Goal: Task Accomplishment & Management: Use online tool/utility

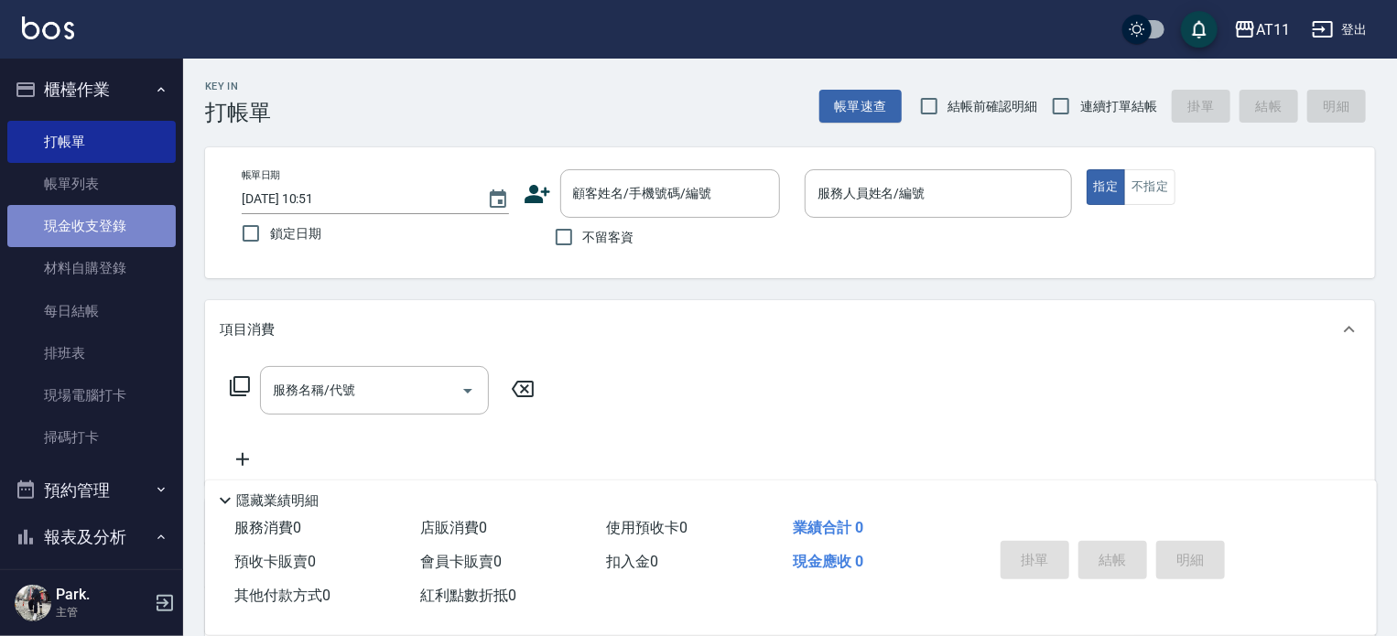
click at [96, 226] on link "現金收支登錄" at bounding box center [91, 226] width 168 height 42
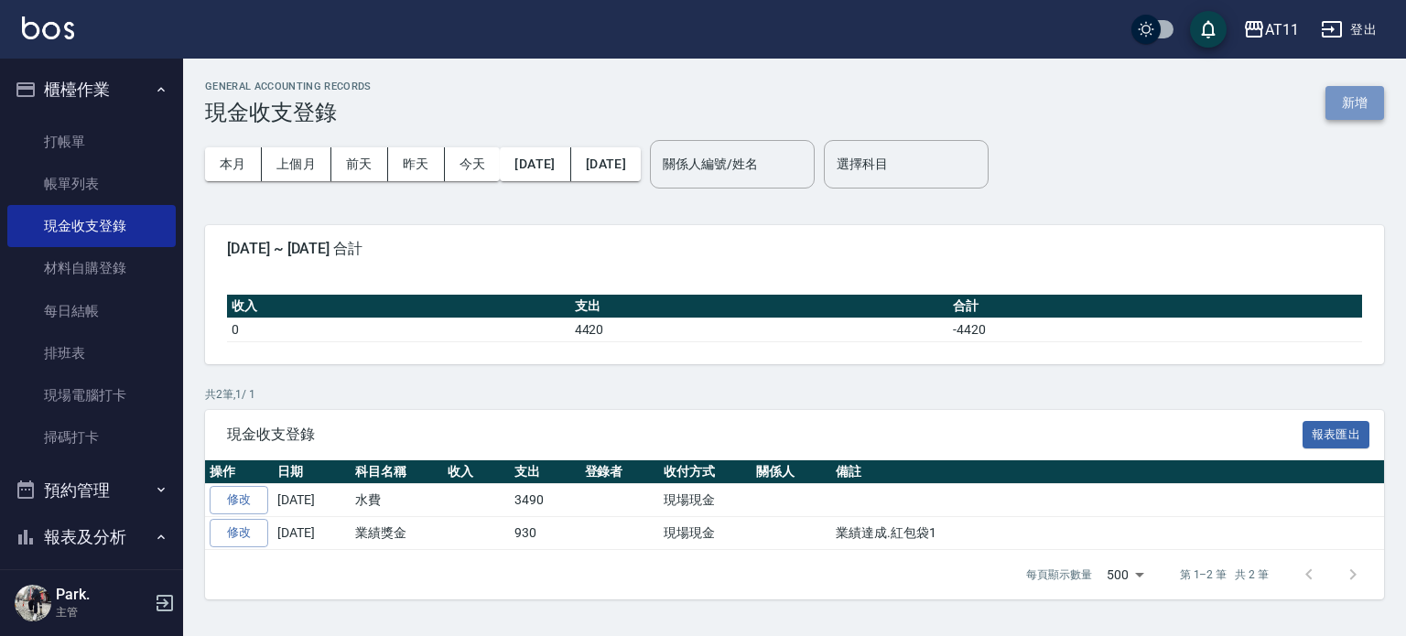
click at [1351, 92] on button "新增" at bounding box center [1355, 103] width 59 height 34
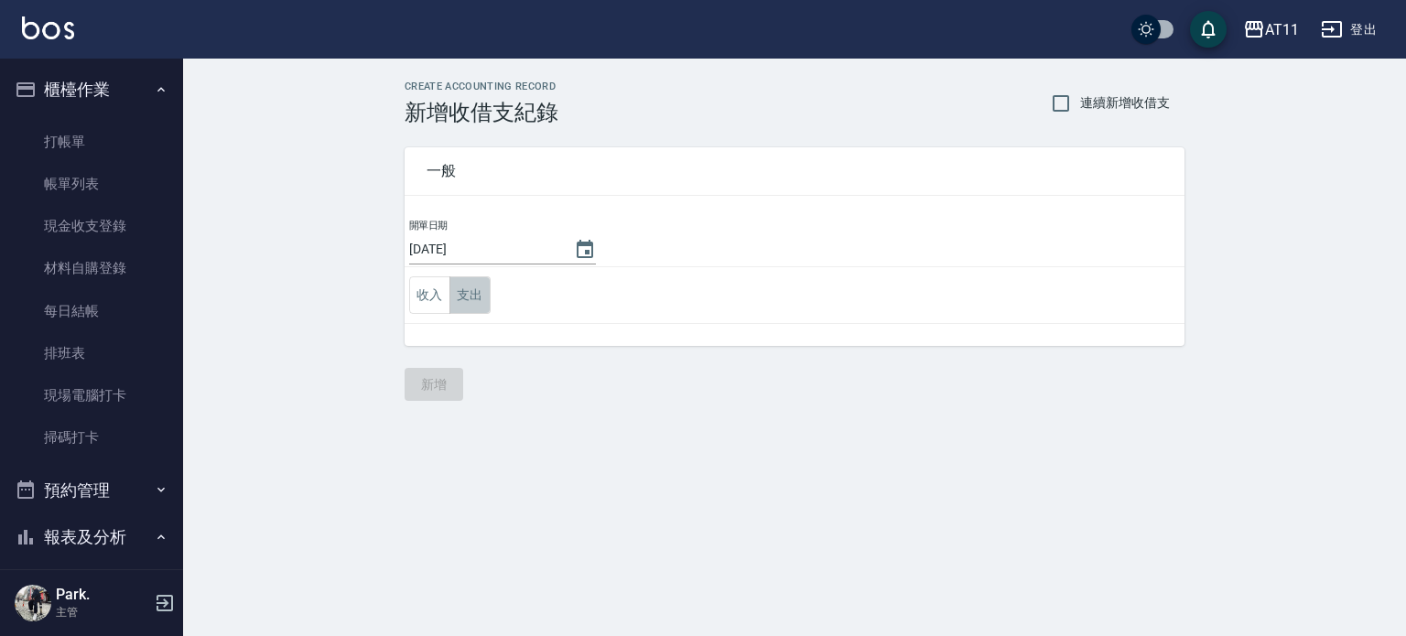
click at [484, 293] on button "支出" at bounding box center [470, 295] width 41 height 38
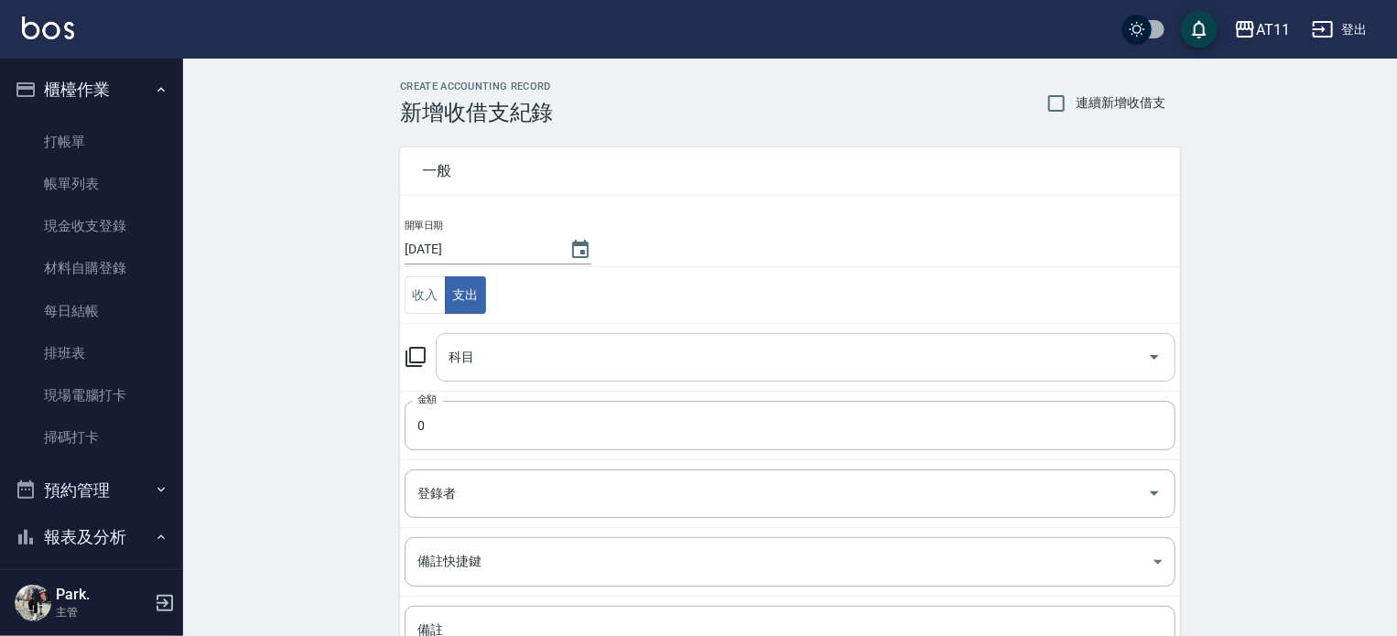
click at [493, 354] on input "科目" at bounding box center [792, 357] width 696 height 32
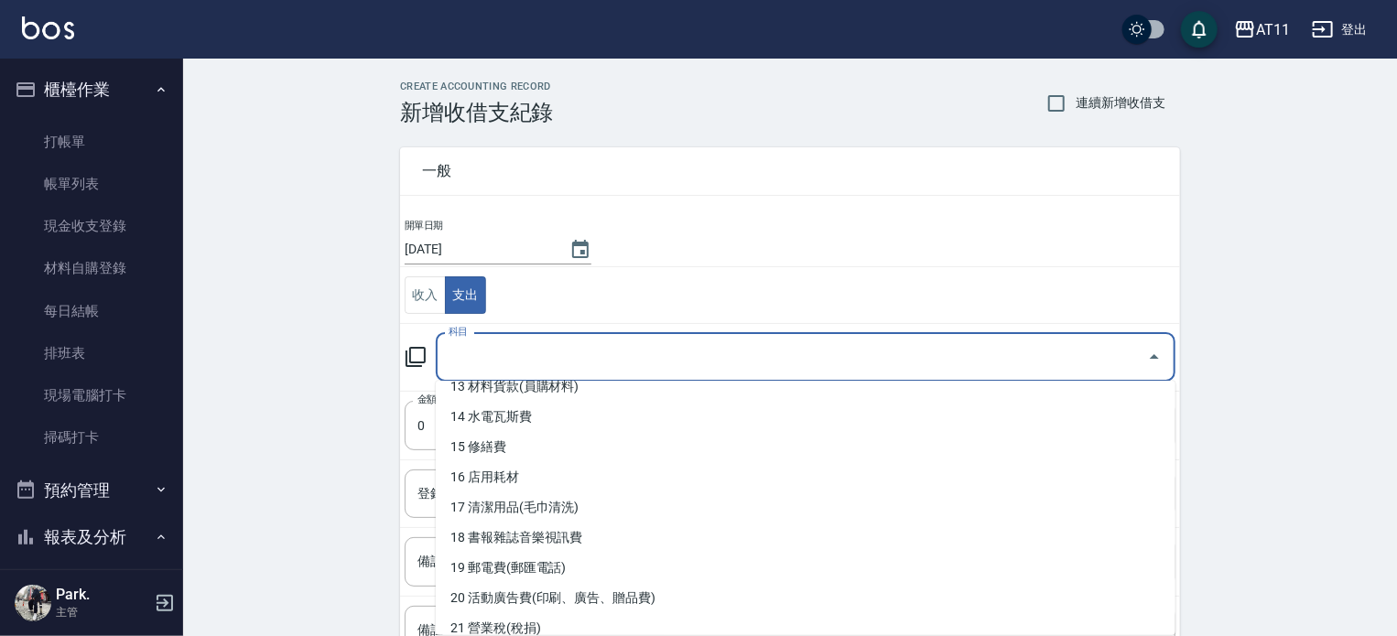
scroll to position [458, 0]
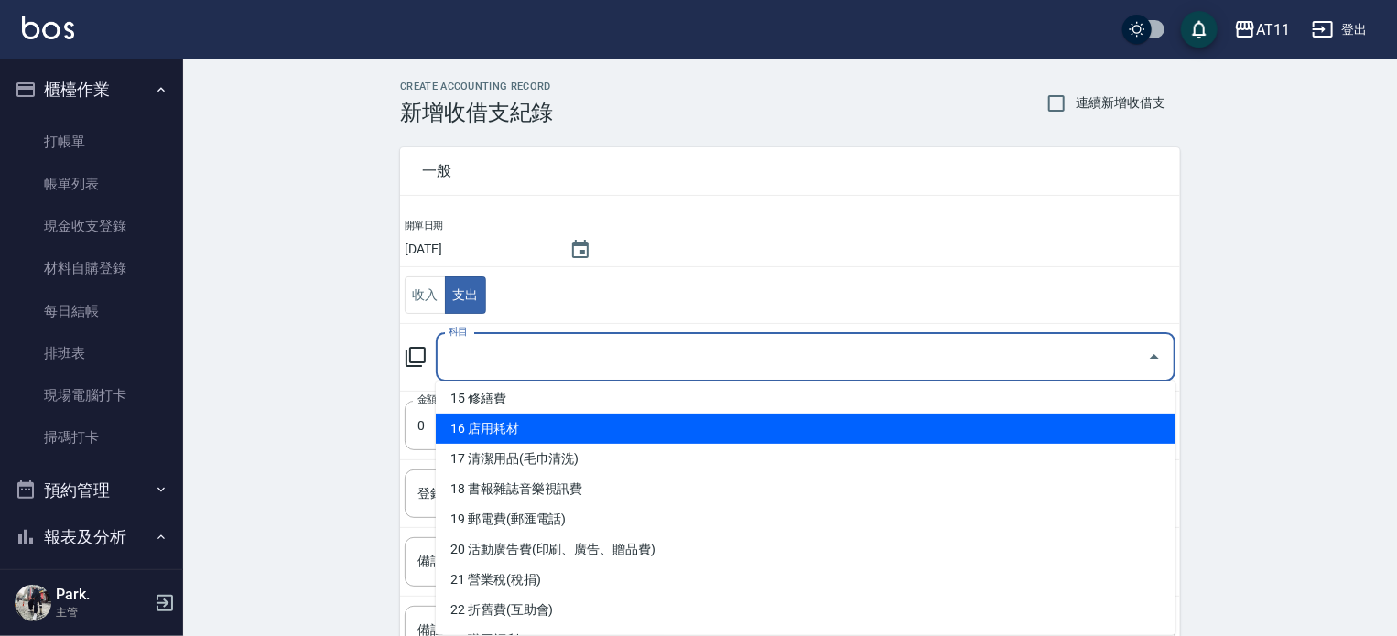
click at [620, 437] on li "16 店用耗材" at bounding box center [806, 429] width 740 height 30
type input "16 店用耗材"
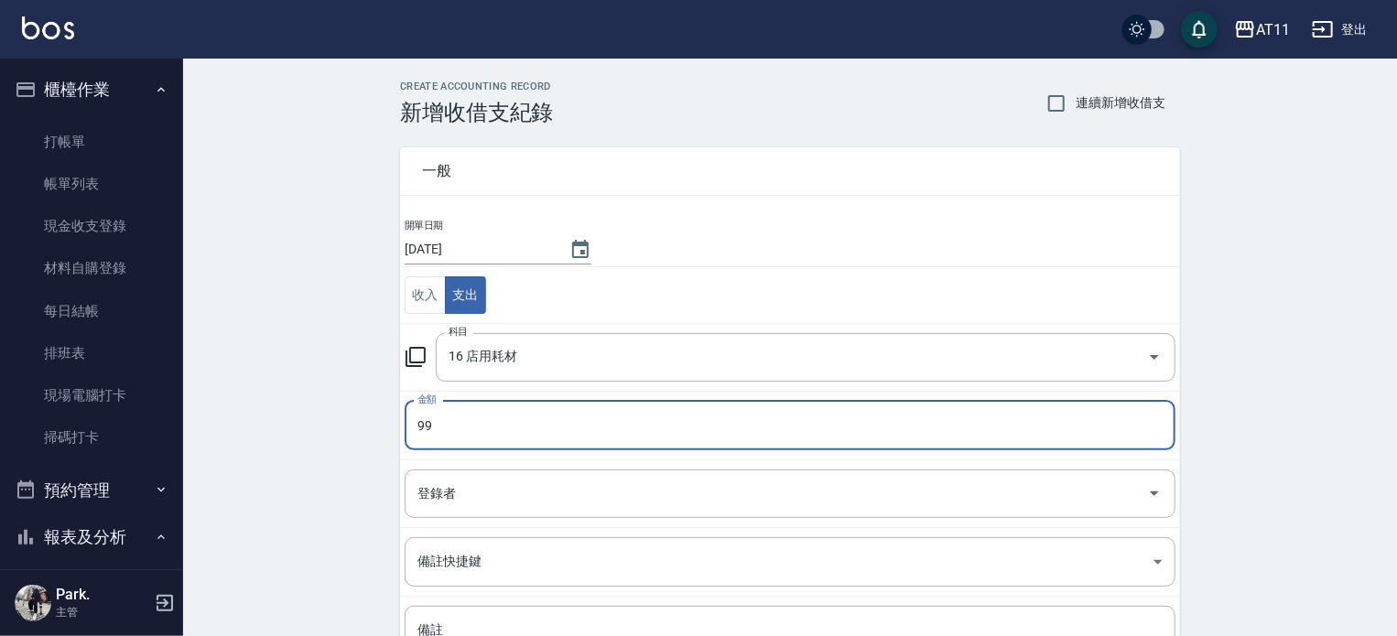
scroll to position [169, 0]
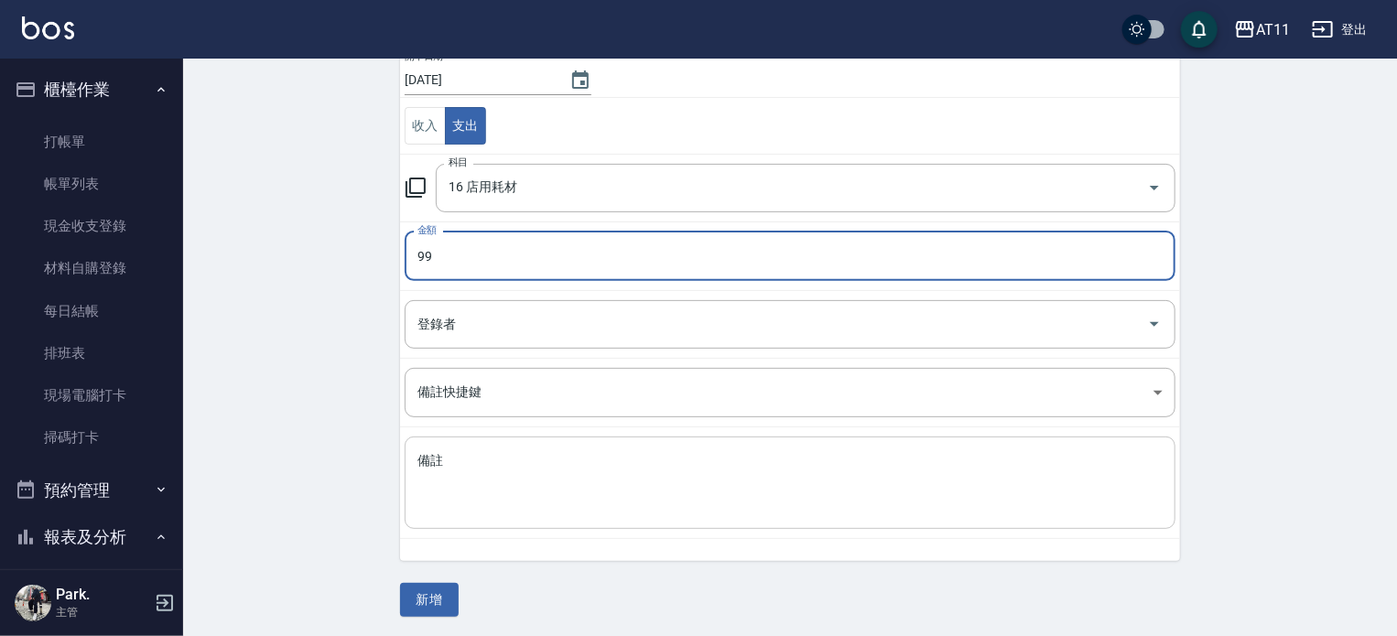
type input "99"
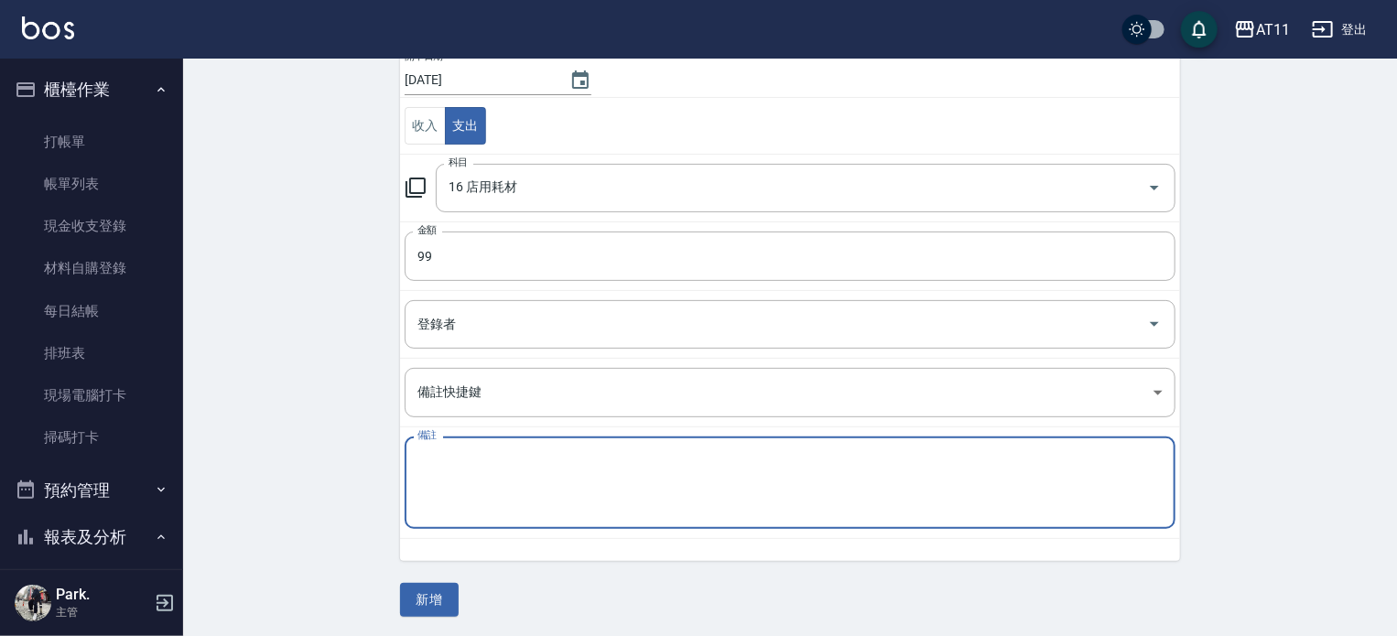
click at [476, 466] on textarea "備註" at bounding box center [789, 483] width 745 height 62
type textarea "x"
type textarea "呂"
type textarea "鋁箔紙"
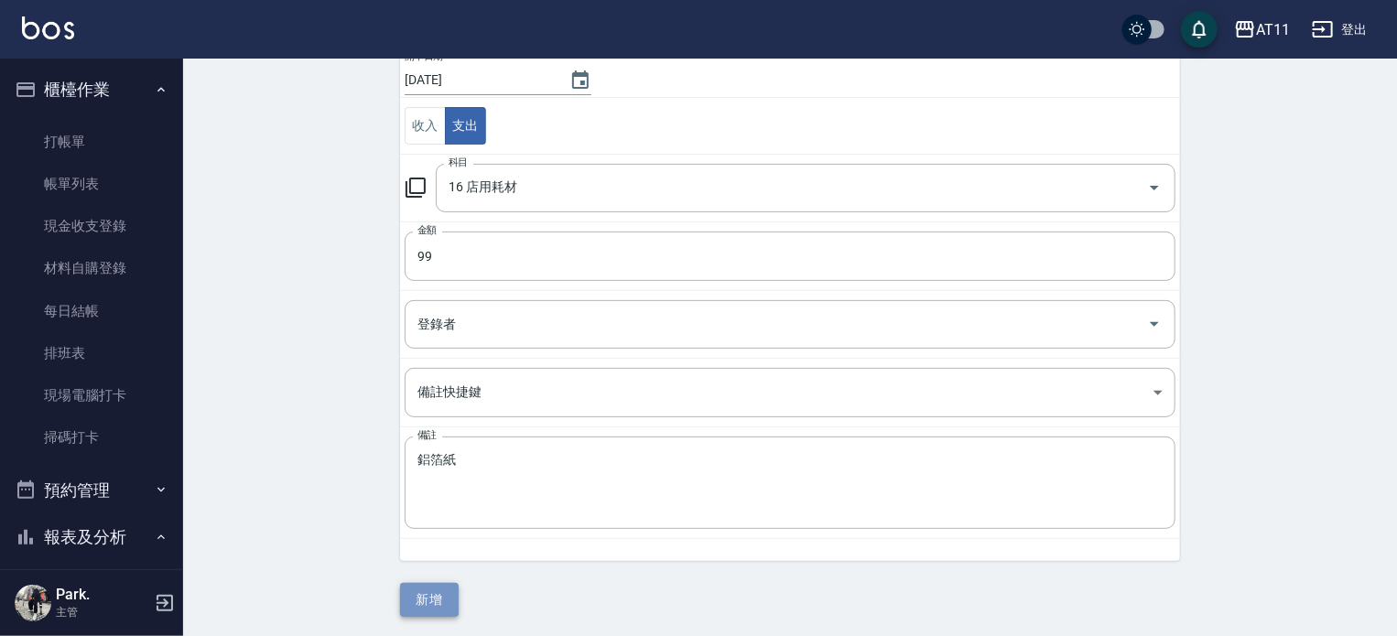
click at [432, 601] on button "新增" at bounding box center [429, 600] width 59 height 34
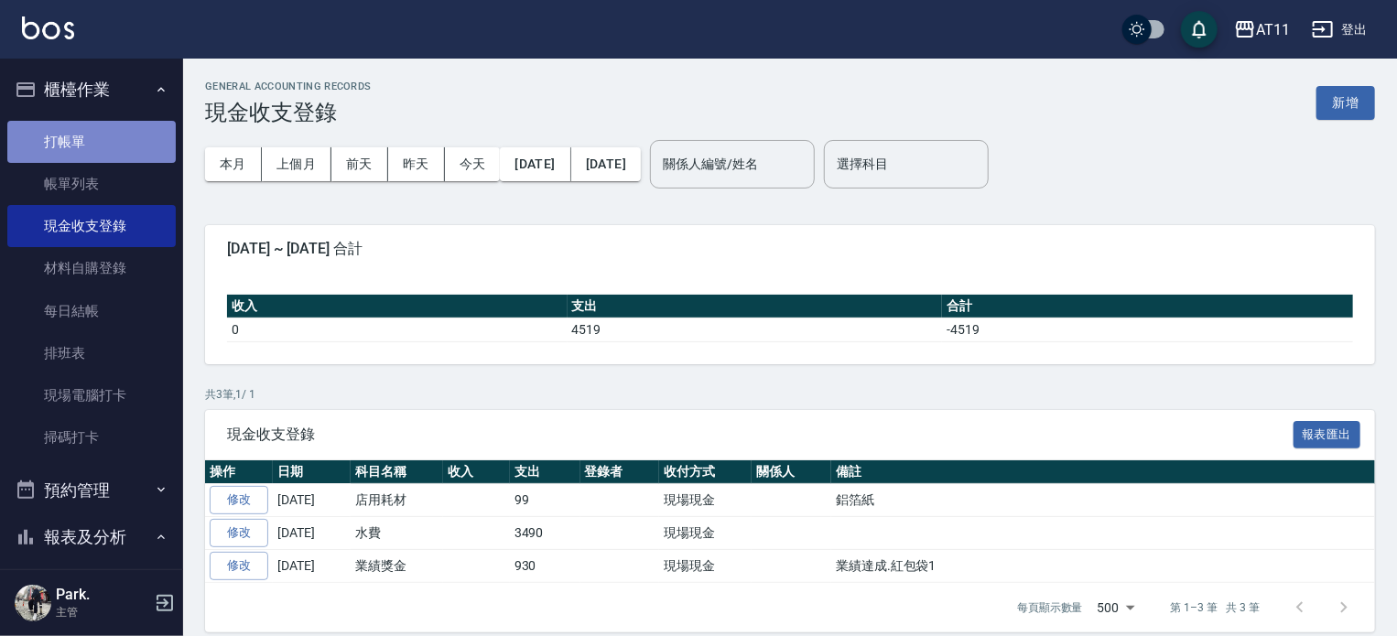
click at [92, 152] on link "打帳單" at bounding box center [91, 142] width 168 height 42
